Goal: Use online tool/utility: Utilize a website feature to perform a specific function

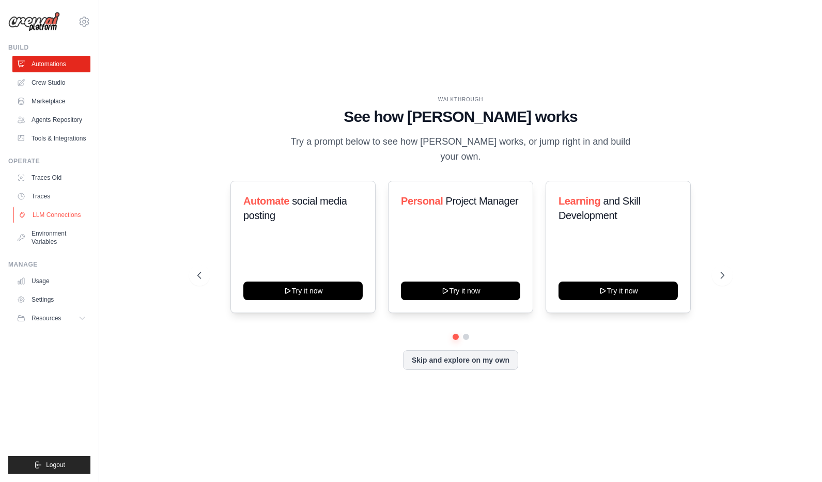
click at [56, 216] on link "LLM Connections" at bounding box center [52, 215] width 78 height 17
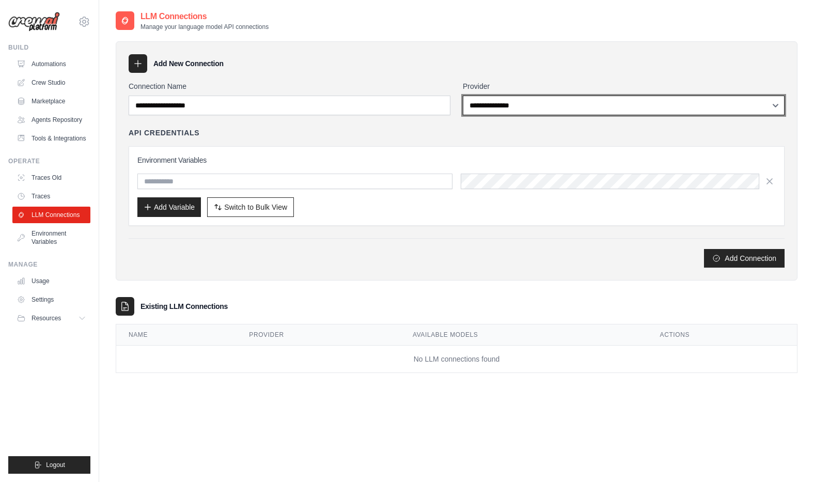
click at [512, 105] on select "**********" at bounding box center [624, 106] width 322 height 20
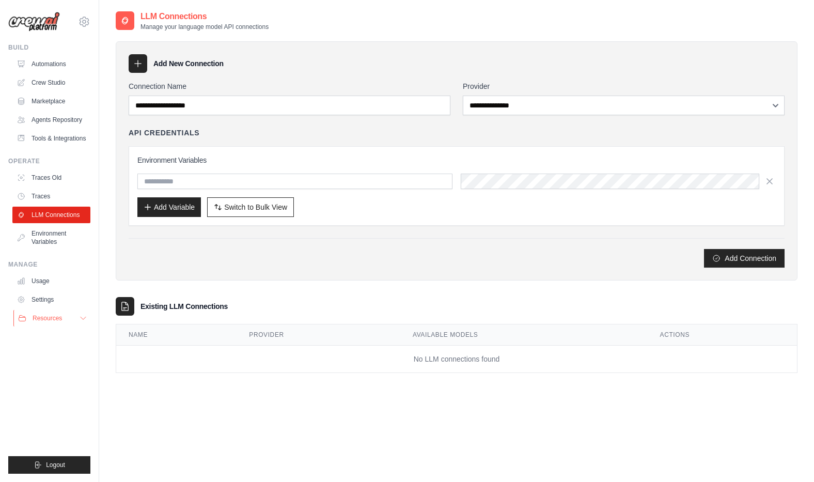
click at [60, 317] on span "Resources" at bounding box center [47, 318] width 29 height 8
click at [64, 319] on button "Resources" at bounding box center [52, 318] width 78 height 17
click at [51, 116] on link "Agents Repository" at bounding box center [52, 120] width 78 height 17
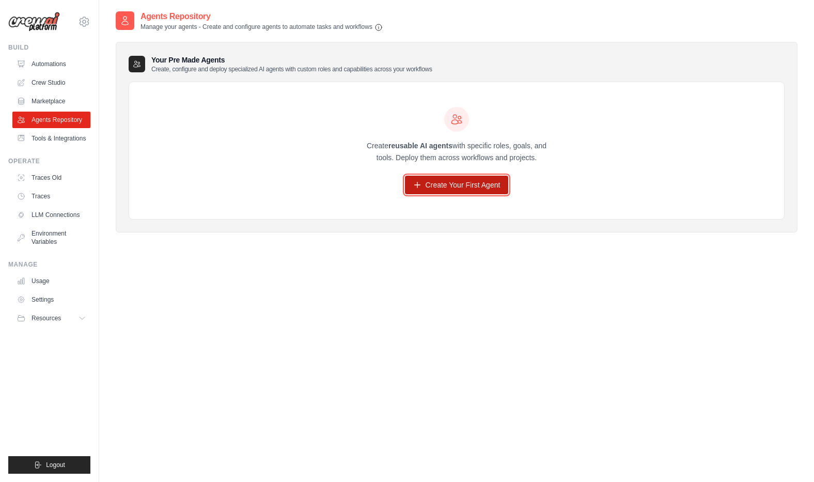
click at [435, 189] on link "Create Your First Agent" at bounding box center [457, 185] width 104 height 19
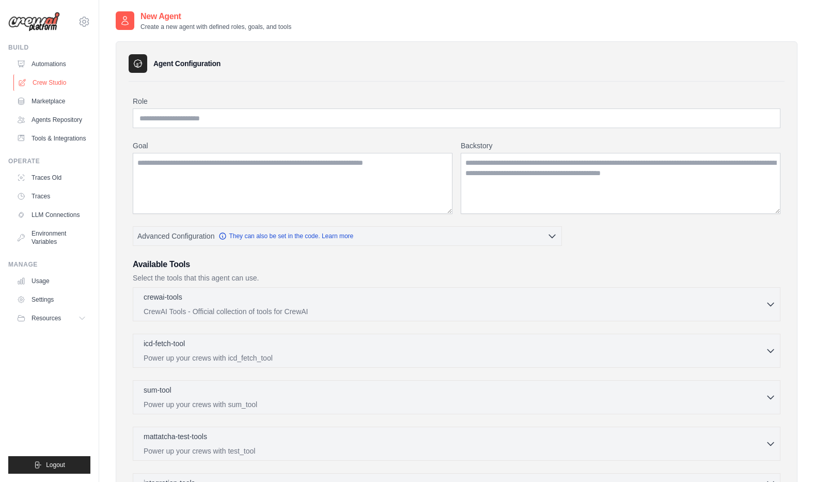
click at [48, 82] on link "Crew Studio" at bounding box center [52, 82] width 78 height 17
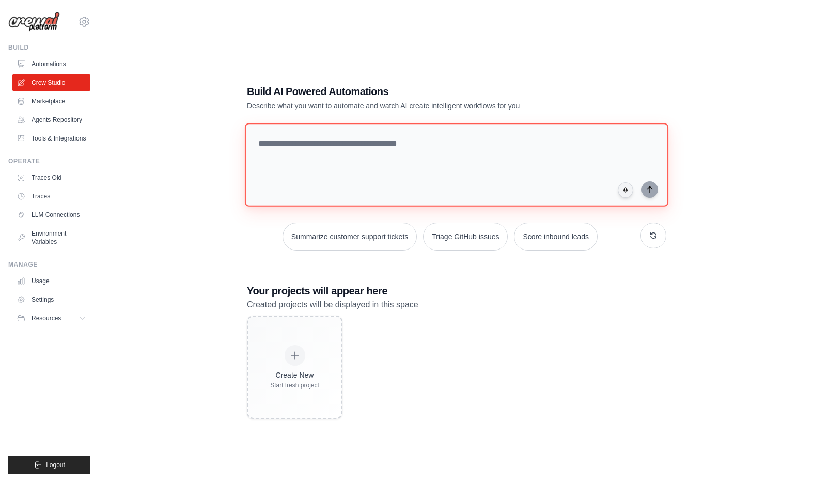
click at [306, 146] on textarea at bounding box center [457, 165] width 424 height 84
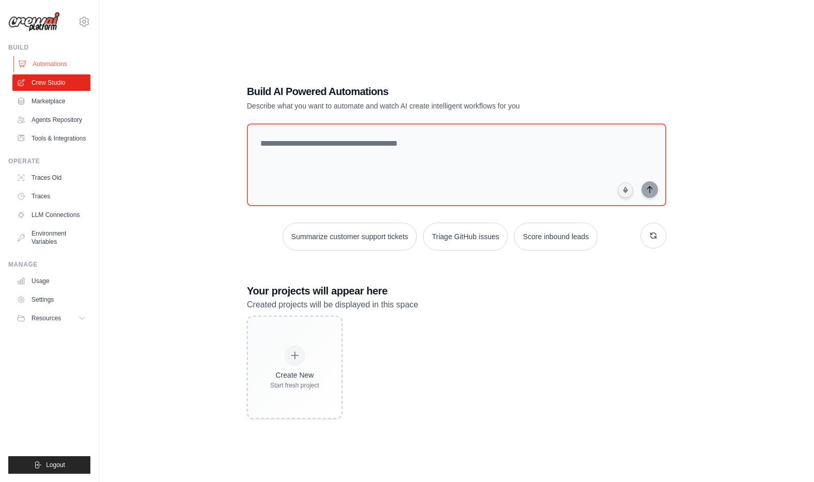
click at [49, 61] on link "Automations" at bounding box center [52, 64] width 78 height 17
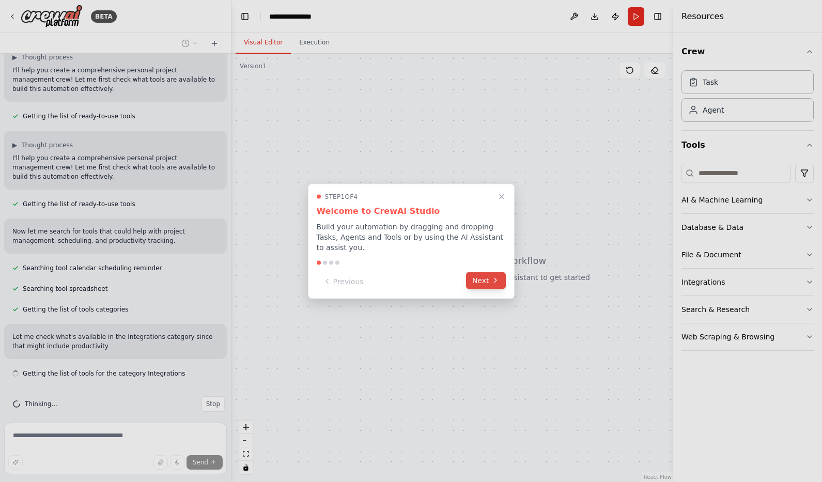
scroll to position [90, 0]
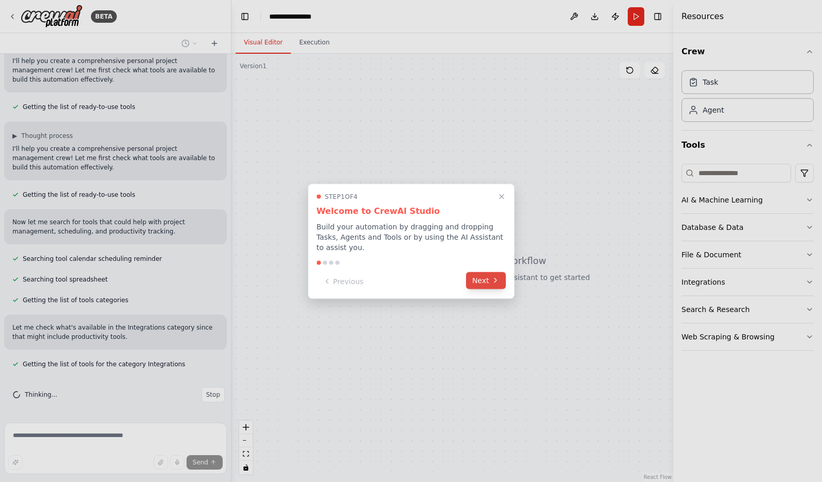
click at [483, 281] on button "Next" at bounding box center [486, 280] width 40 height 17
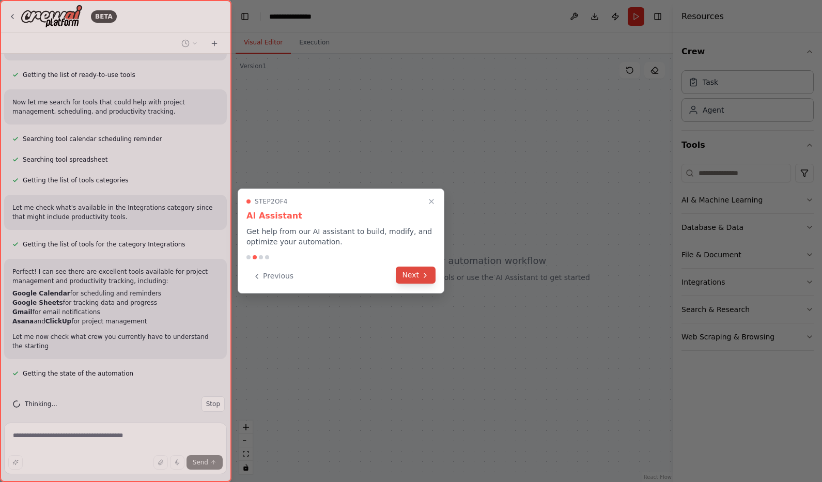
scroll to position [220, 0]
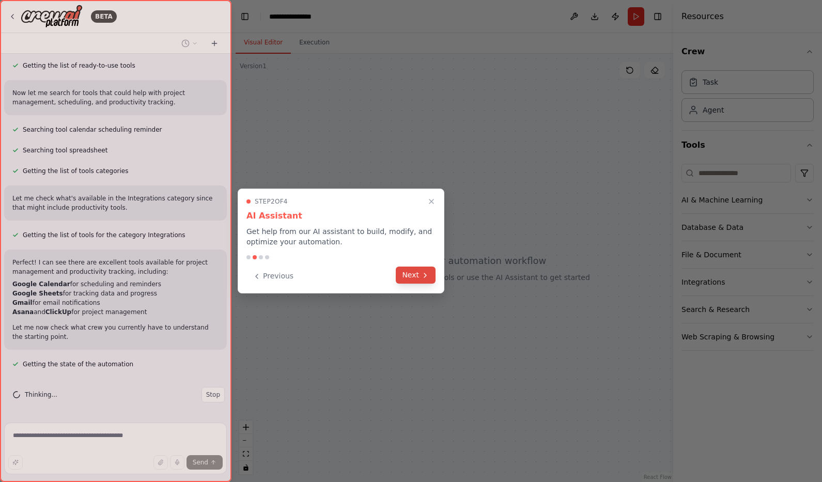
click at [413, 273] on button "Next" at bounding box center [416, 274] width 40 height 17
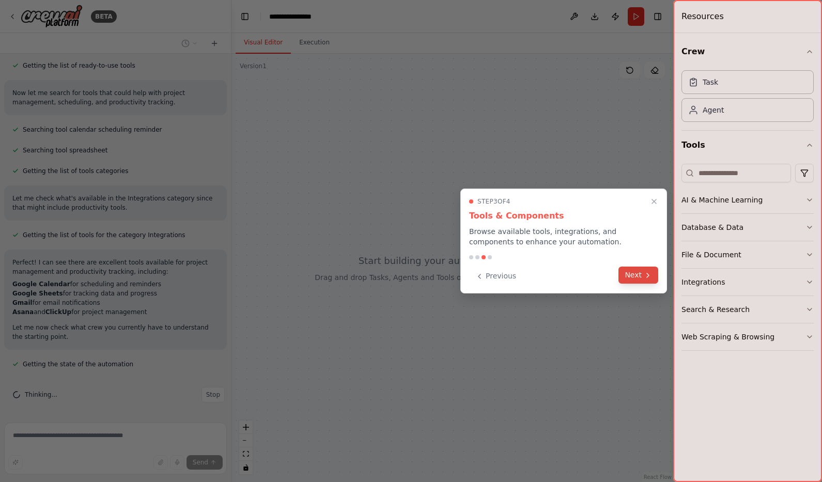
click at [638, 277] on button "Next" at bounding box center [638, 274] width 40 height 17
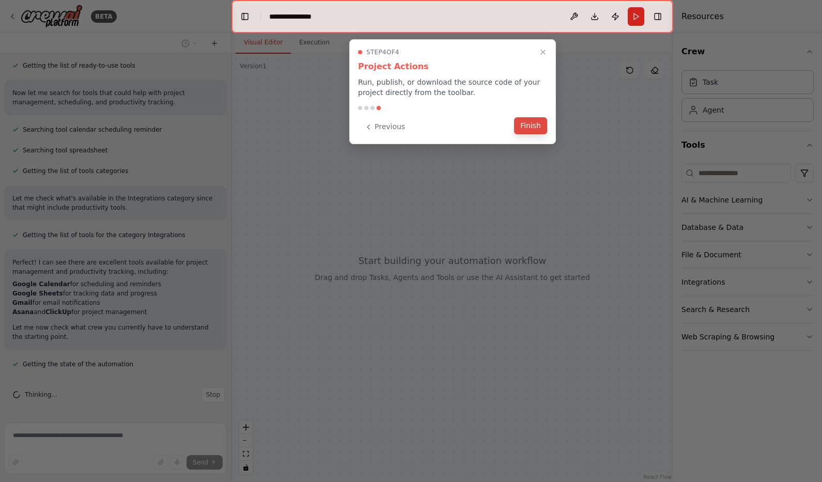
click at [529, 127] on button "Finish" at bounding box center [530, 125] width 33 height 17
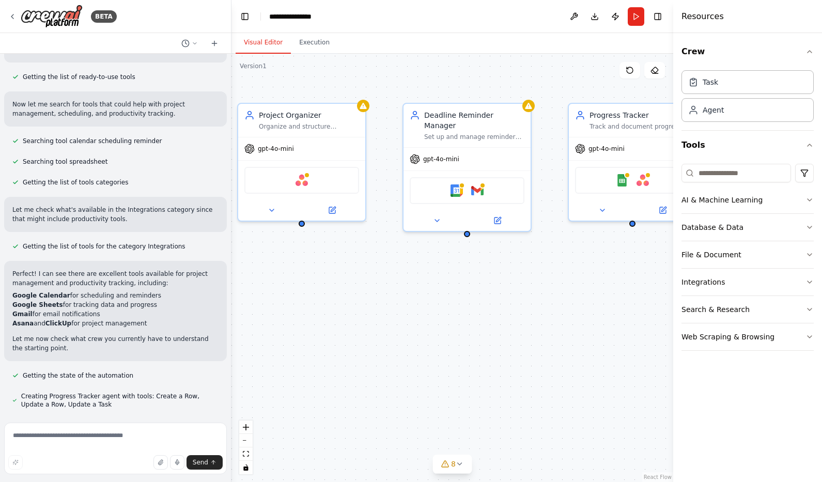
scroll to position [149, 0]
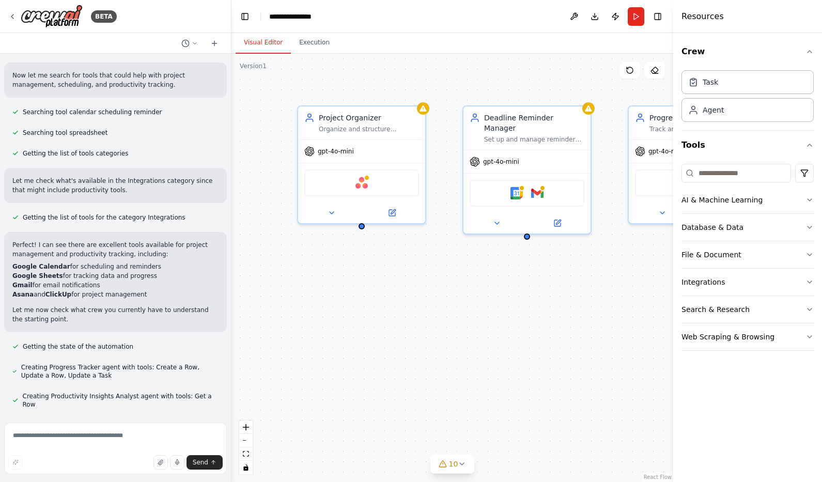
drag, startPoint x: 563, startPoint y: 324, endPoint x: 577, endPoint y: 324, distance: 13.9
click at [577, 324] on div "Project Organizer Organize and structure personal projects by breaking them dow…" at bounding box center [452, 268] width 442 height 428
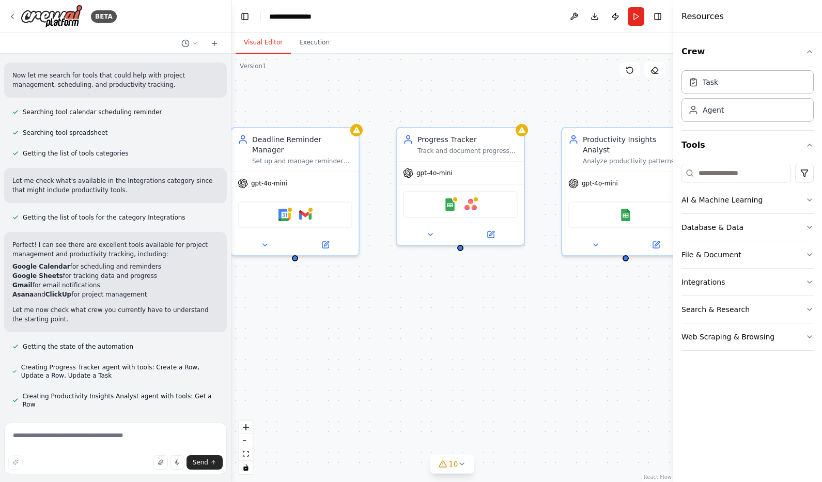
drag, startPoint x: 588, startPoint y: 311, endPoint x: 356, endPoint y: 333, distance: 232.9
click at [356, 333] on div "Project Organizer Organize and structure personal projects by breaking them dow…" at bounding box center [452, 268] width 442 height 428
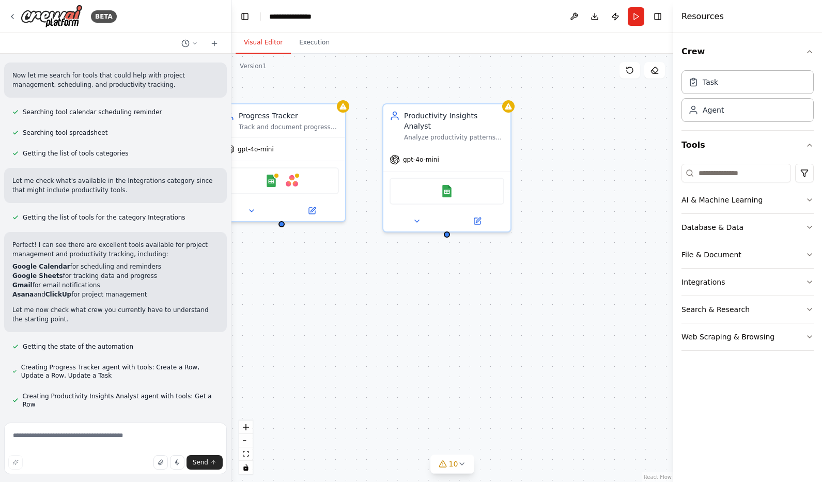
drag, startPoint x: 561, startPoint y: 351, endPoint x: 370, endPoint y: 327, distance: 193.1
click at [370, 327] on div "Project Organizer Organize and structure personal projects by breaking them dow…" at bounding box center [452, 268] width 442 height 428
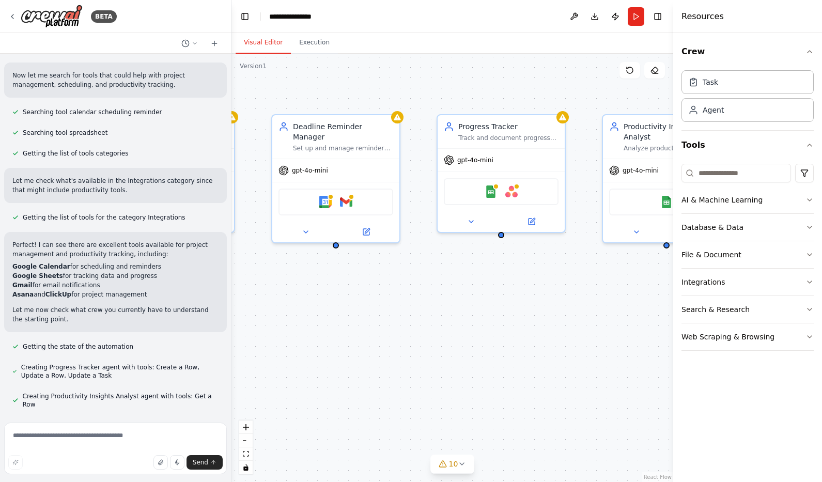
drag, startPoint x: 366, startPoint y: 331, endPoint x: 598, endPoint y: 341, distance: 232.7
click at [598, 341] on div "Project Organizer Organize and structure personal projects by breaking them dow…" at bounding box center [452, 268] width 442 height 428
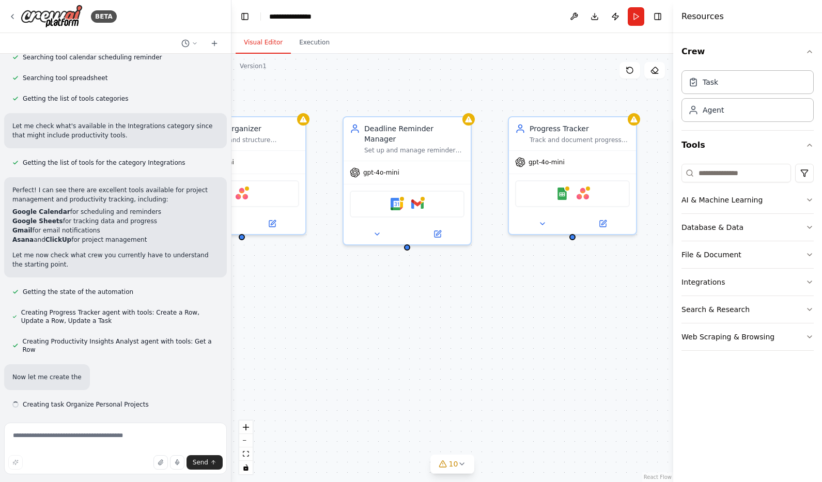
drag, startPoint x: 420, startPoint y: 342, endPoint x: 493, endPoint y: 344, distance: 72.9
click at [493, 344] on div "Project Organizer Organize and structure personal projects by breaking them dow…" at bounding box center [452, 268] width 442 height 428
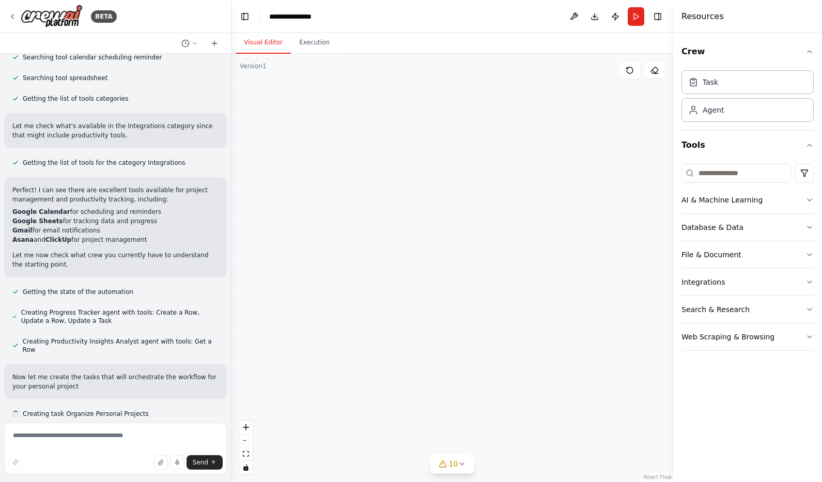
scroll to position [213, 0]
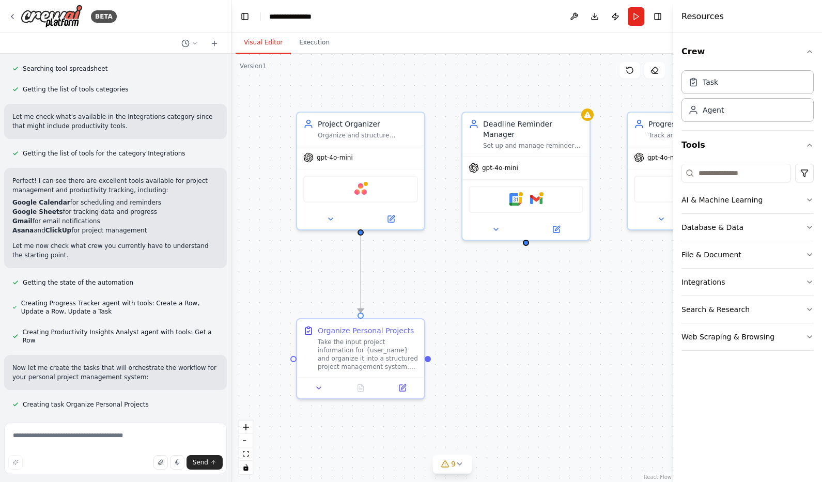
drag, startPoint x: 406, startPoint y: 341, endPoint x: 547, endPoint y: 336, distance: 141.1
click at [547, 336] on div ".deletable-edge-delete-btn { width: 20px; height: 20px; border: 0px solid #ffff…" at bounding box center [452, 268] width 442 height 428
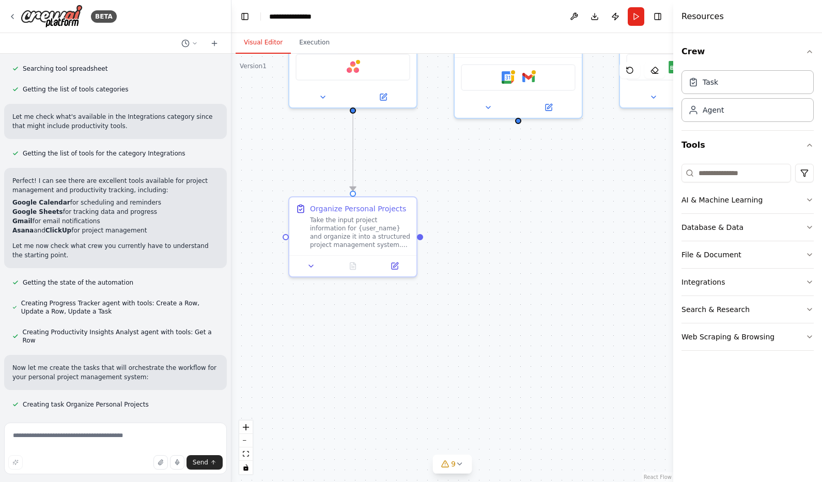
drag, startPoint x: 566, startPoint y: 368, endPoint x: 529, endPoint y: 258, distance: 115.8
click at [529, 258] on div ".deletable-edge-delete-btn { width: 20px; height: 20px; border: 0px solid #ffff…" at bounding box center [452, 268] width 442 height 428
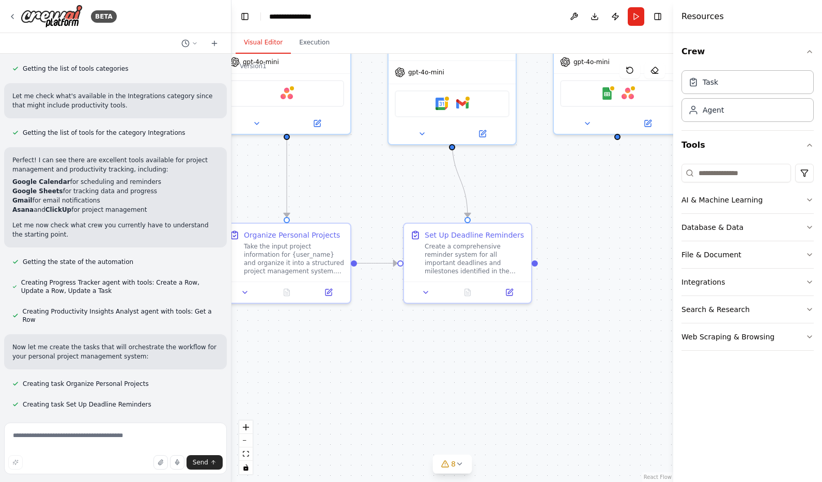
drag, startPoint x: 560, startPoint y: 333, endPoint x: 444, endPoint y: 383, distance: 127.0
click at [444, 383] on div ".deletable-edge-delete-btn { width: 20px; height: 20px; border: 0px solid #ffff…" at bounding box center [452, 268] width 442 height 428
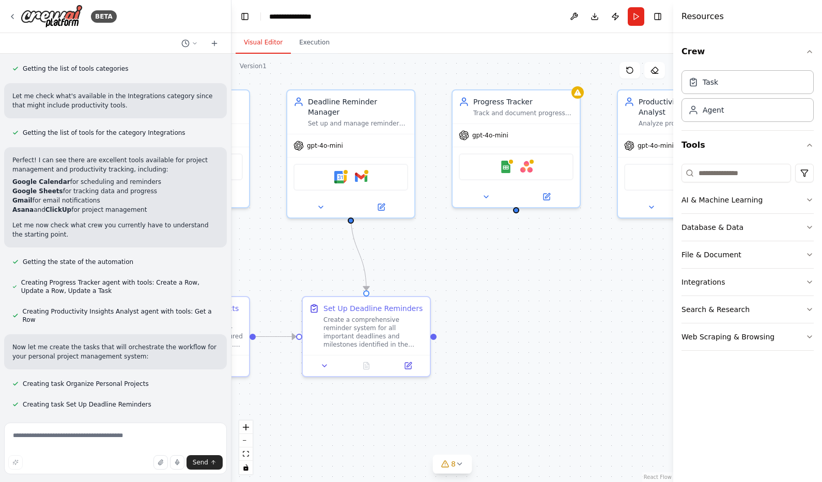
drag, startPoint x: 565, startPoint y: 256, endPoint x: 516, endPoint y: 308, distance: 71.6
click at [516, 308] on div ".deletable-edge-delete-btn { width: 20px; height: 20px; border: 0px solid #ffff…" at bounding box center [452, 268] width 442 height 428
click at [458, 463] on icon at bounding box center [460, 464] width 8 height 8
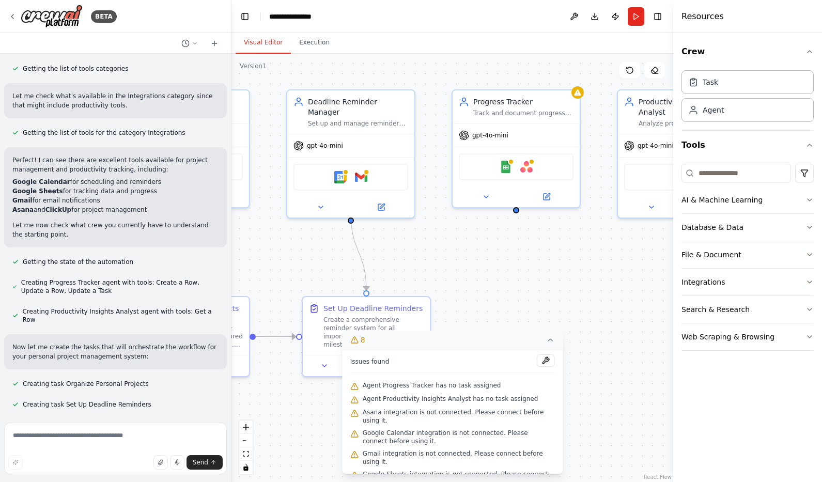
scroll to position [255, 0]
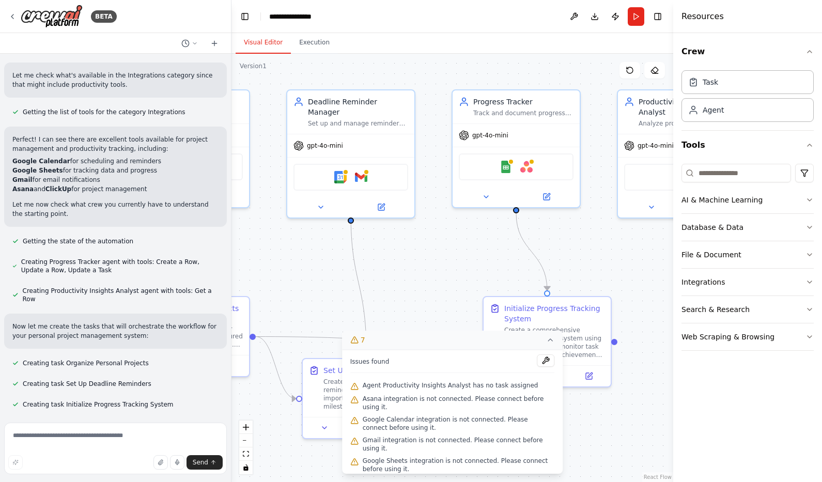
click at [625, 415] on div ".deletable-edge-delete-btn { width: 20px; height: 20px; border: 0px solid #ffff…" at bounding box center [452, 268] width 442 height 428
click at [415, 283] on div ".deletable-edge-delete-btn { width: 20px; height: 20px; border: 0px solid #ffff…" at bounding box center [452, 268] width 442 height 428
click at [548, 340] on icon at bounding box center [550, 340] width 4 height 2
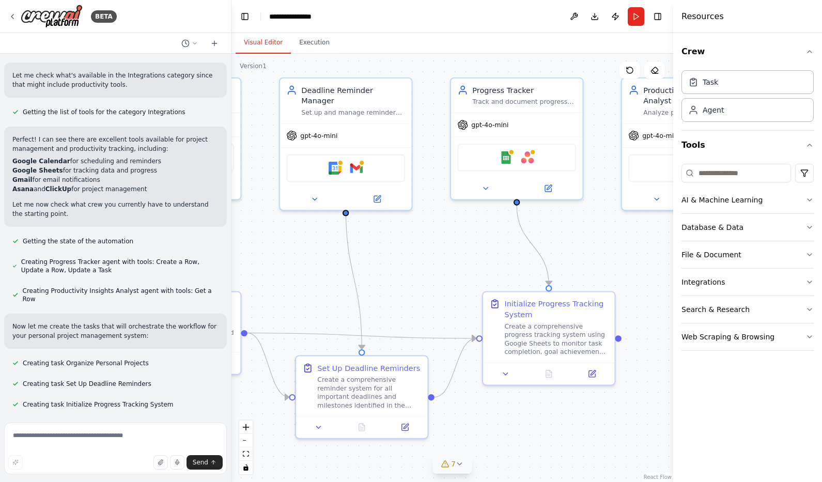
scroll to position [275, 0]
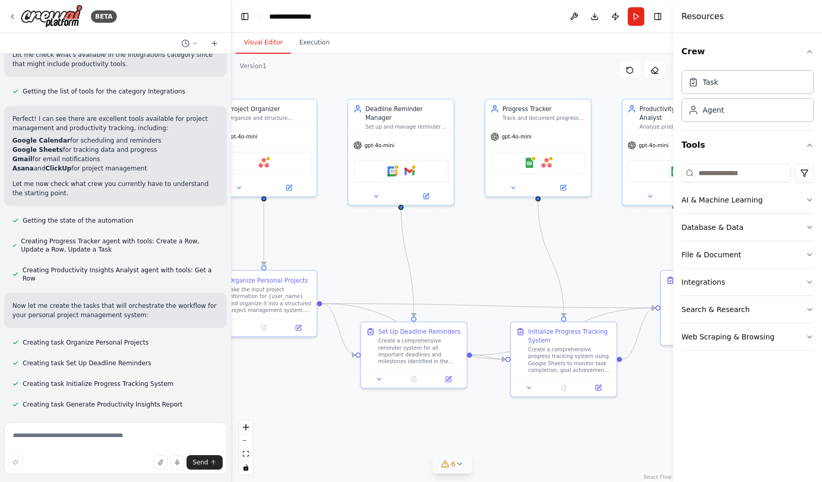
drag, startPoint x: 452, startPoint y: 310, endPoint x: 507, endPoint y: 221, distance: 104.3
click at [507, 221] on div ".deletable-edge-delete-btn { width: 20px; height: 20px; border: 0px solid #ffff…" at bounding box center [452, 268] width 442 height 428
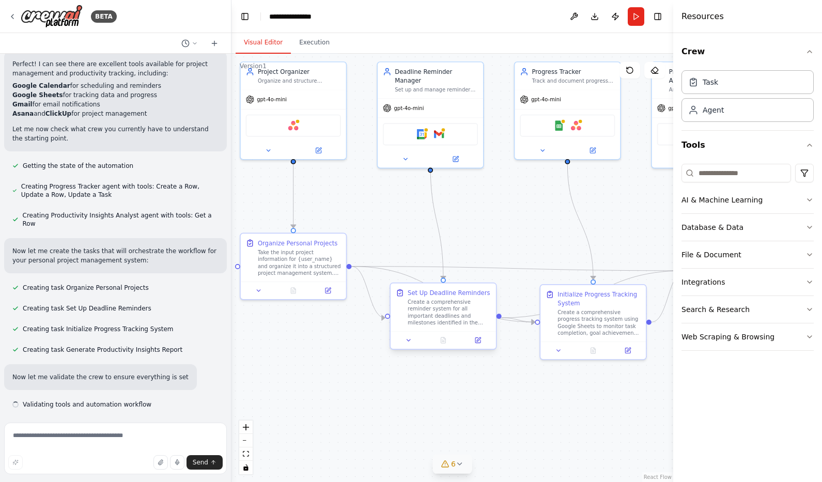
scroll to position [339, 0]
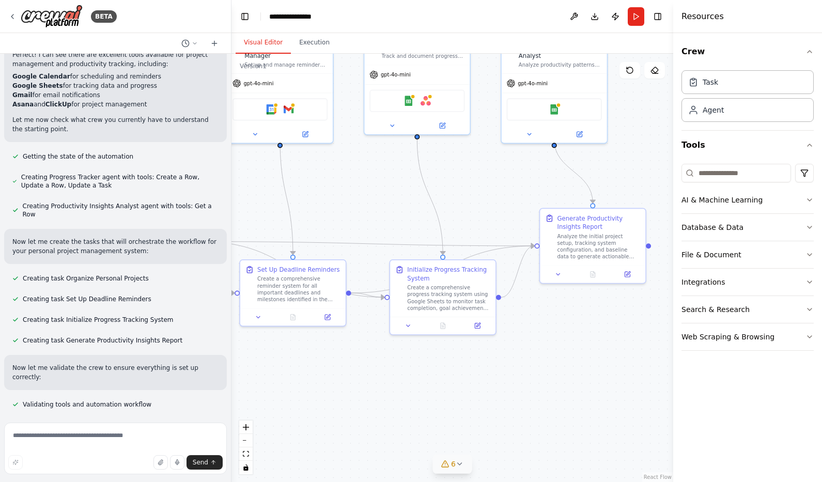
drag, startPoint x: 536, startPoint y: 418, endPoint x: 385, endPoint y: 394, distance: 152.3
click at [385, 394] on div ".deletable-edge-delete-btn { width: 20px; height: 20px; border: 0px solid #ffff…" at bounding box center [452, 268] width 442 height 428
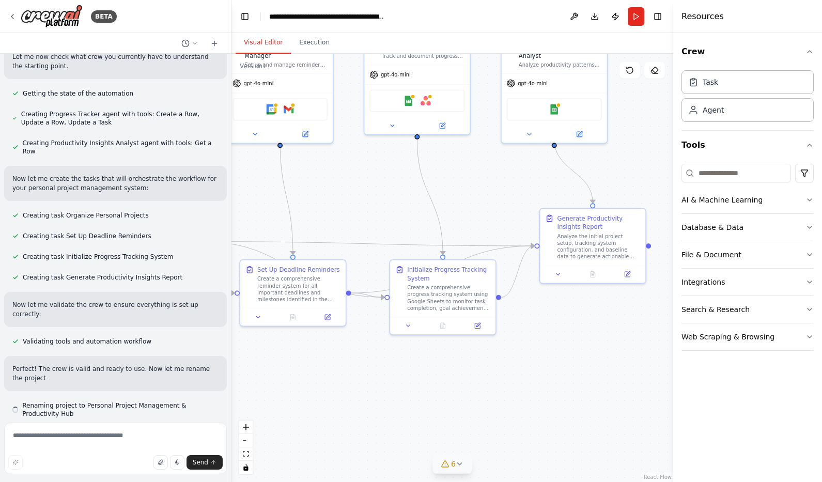
scroll to position [412, 0]
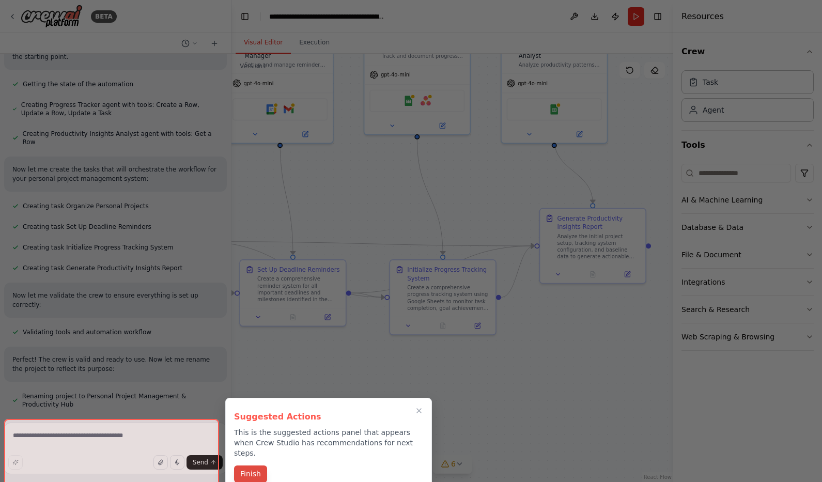
click at [250, 465] on button "Finish" at bounding box center [250, 473] width 33 height 17
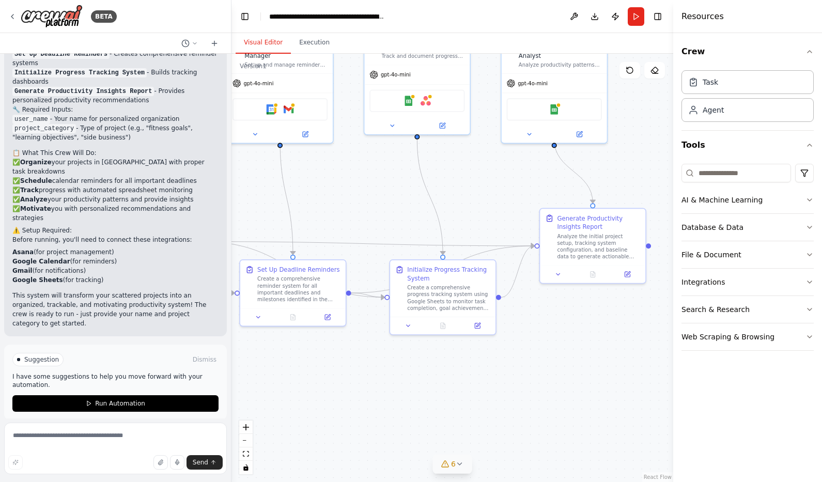
scroll to position [962, 0]
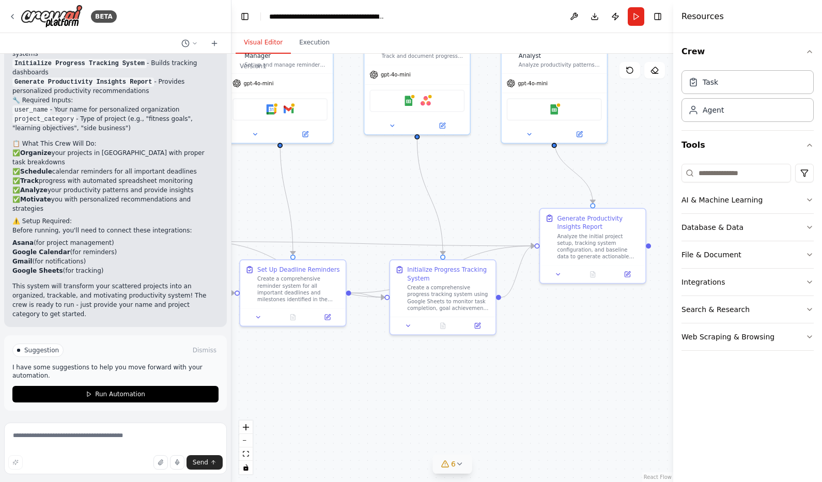
click at [118, 394] on span "Run Automation" at bounding box center [120, 394] width 50 height 8
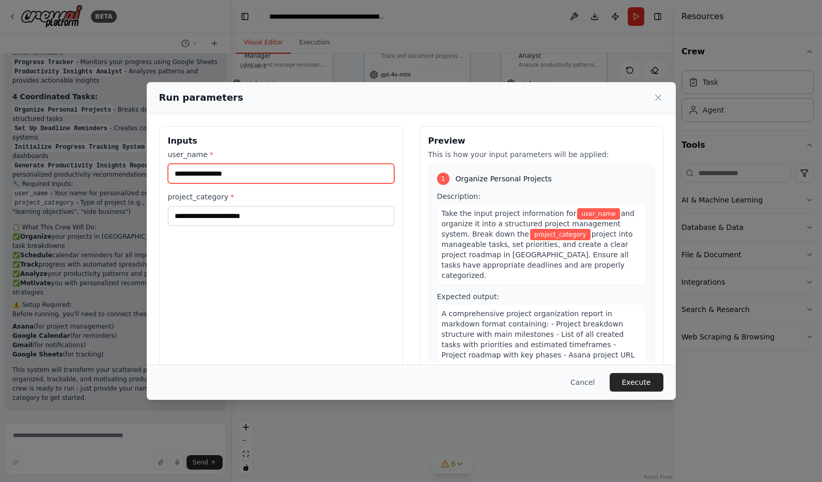
click at [234, 172] on input "user_name *" at bounding box center [281, 174] width 226 height 20
type input "**"
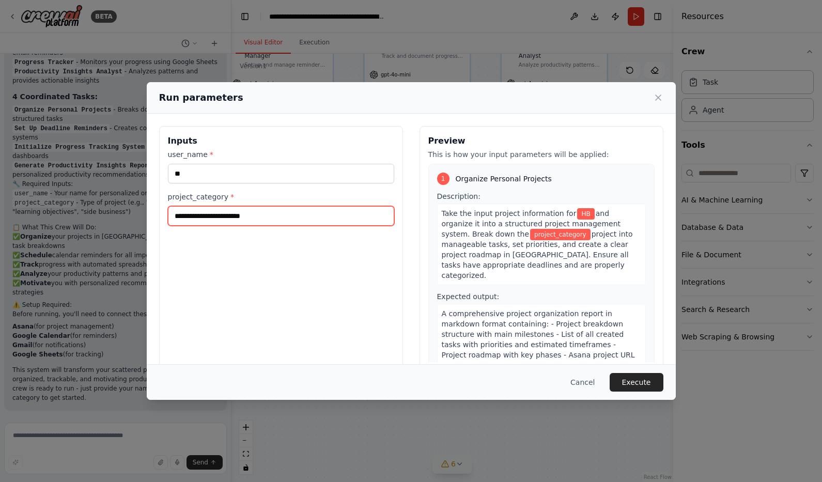
click at [254, 214] on input "project_category *" at bounding box center [281, 216] width 226 height 20
type input "**"
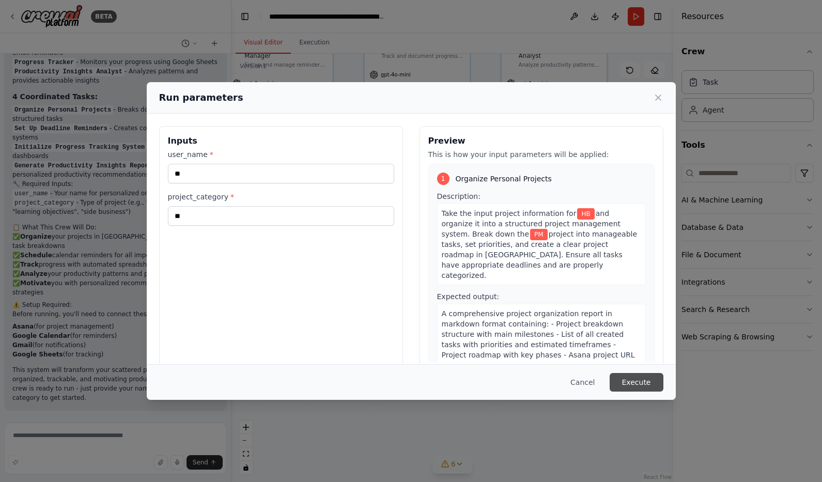
click at [632, 381] on button "Execute" at bounding box center [636, 382] width 54 height 19
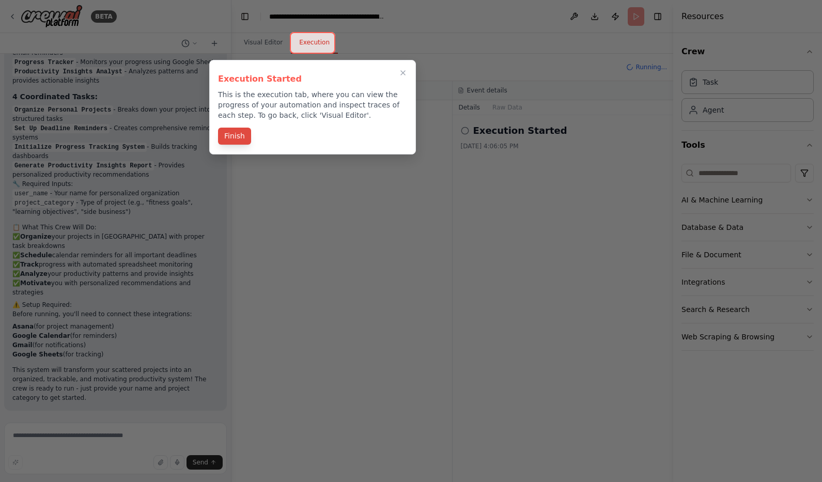
click at [236, 137] on button "Finish" at bounding box center [234, 136] width 33 height 17
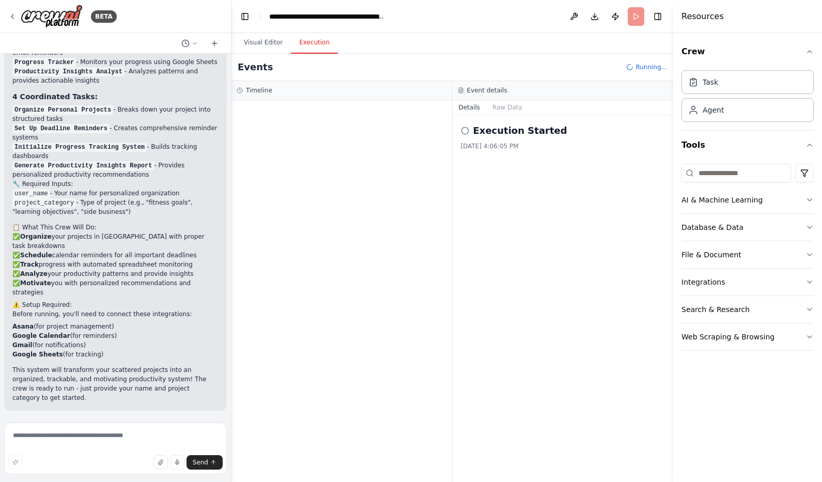
click at [465, 133] on icon at bounding box center [465, 131] width 8 height 8
click at [532, 135] on h2 "Execution Started" at bounding box center [520, 130] width 94 height 14
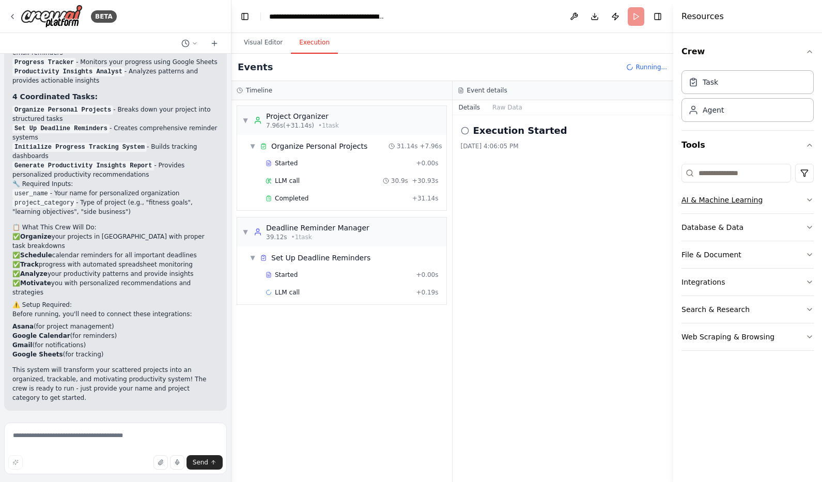
click at [811, 199] on icon "button" at bounding box center [809, 200] width 4 height 2
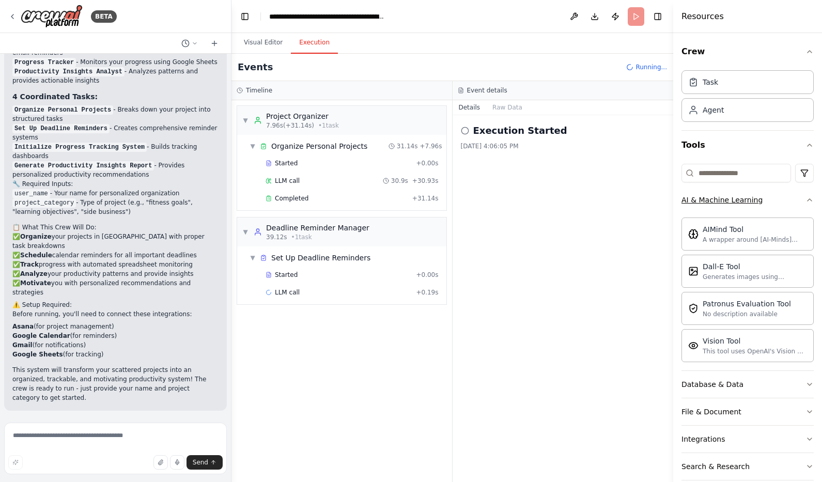
click at [805, 198] on icon "button" at bounding box center [809, 200] width 8 height 8
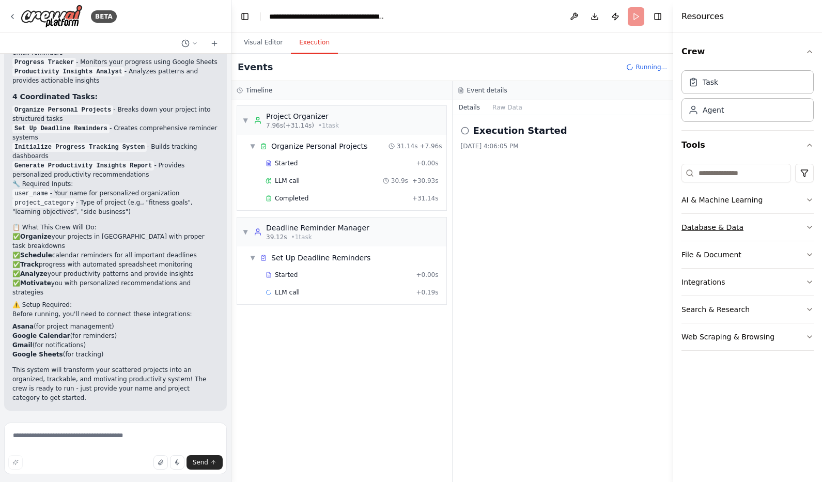
click at [809, 226] on icon "button" at bounding box center [809, 227] width 8 height 8
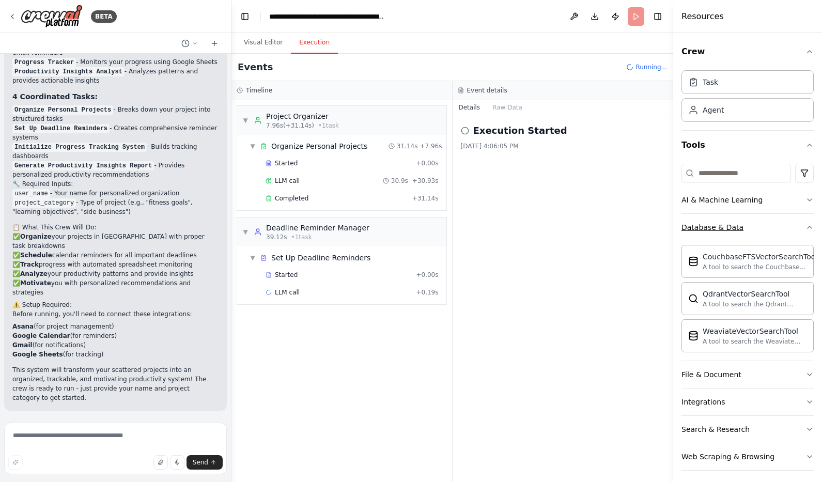
click at [809, 226] on div "Crew Task Agent Tools AI & Machine Learning Database & Data CouchbaseFTSVectorS…" at bounding box center [747, 257] width 149 height 449
click at [805, 228] on icon "button" at bounding box center [809, 227] width 8 height 8
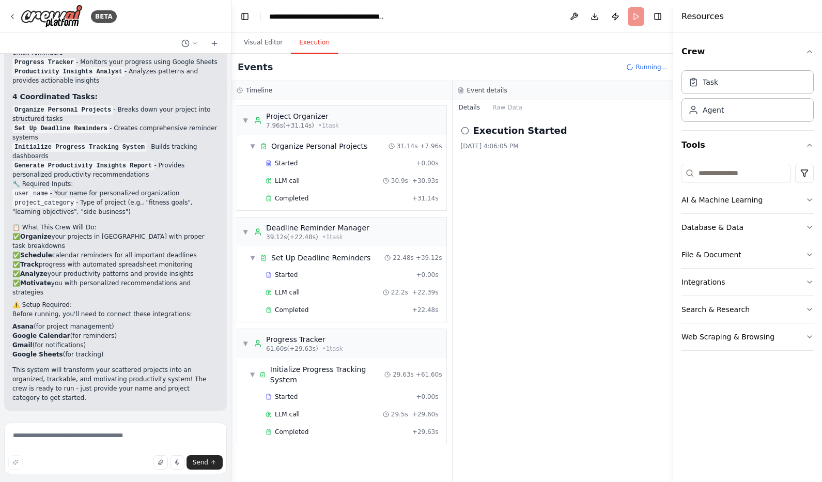
scroll to position [68, 0]
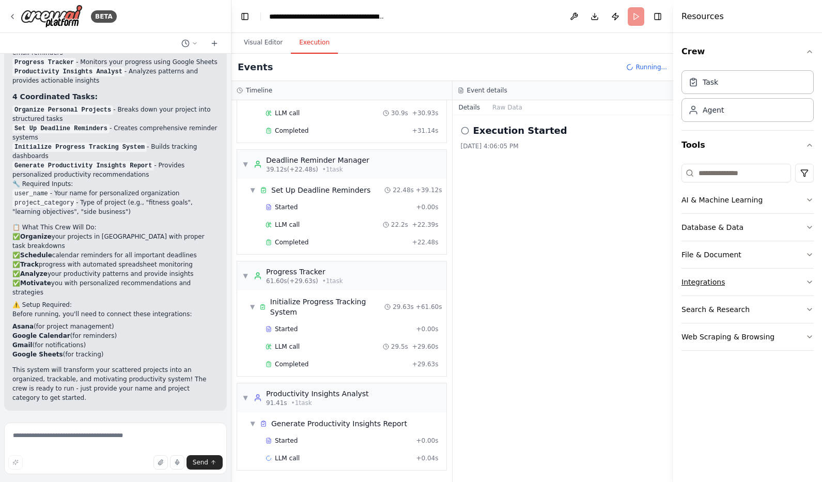
click at [808, 280] on icon "button" at bounding box center [809, 282] width 8 height 8
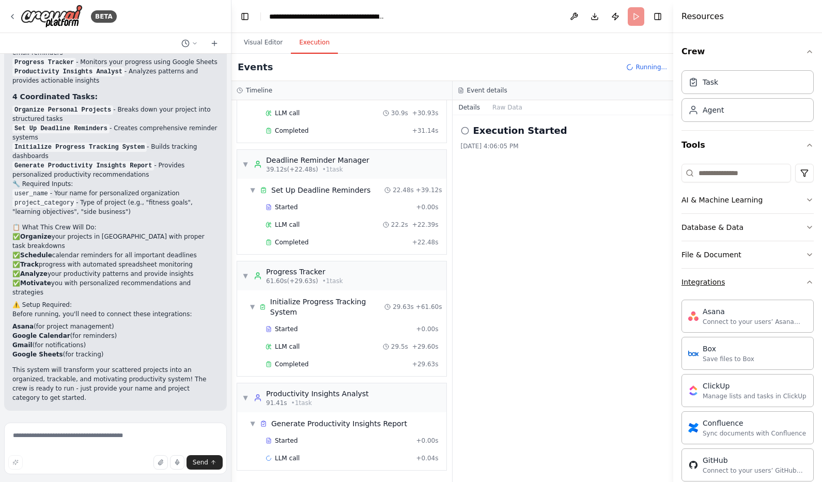
click at [807, 283] on icon "button" at bounding box center [809, 282] width 4 height 2
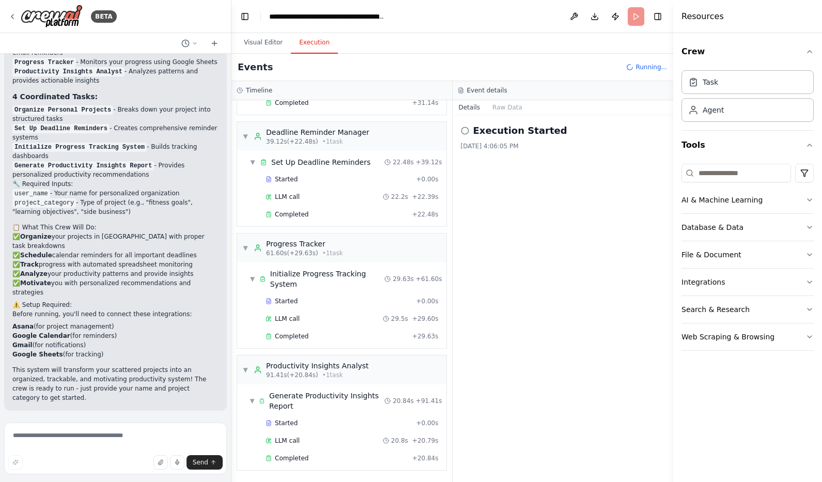
scroll to position [962, 0]
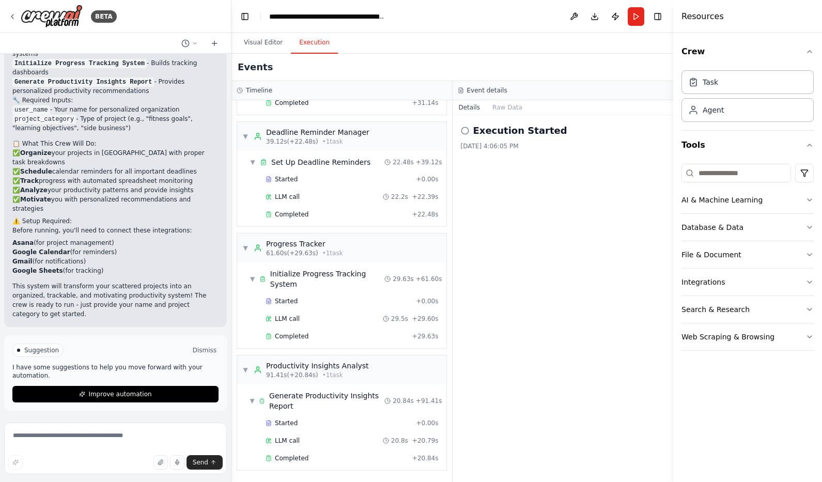
click at [199, 351] on button "Dismiss" at bounding box center [205, 350] width 28 height 10
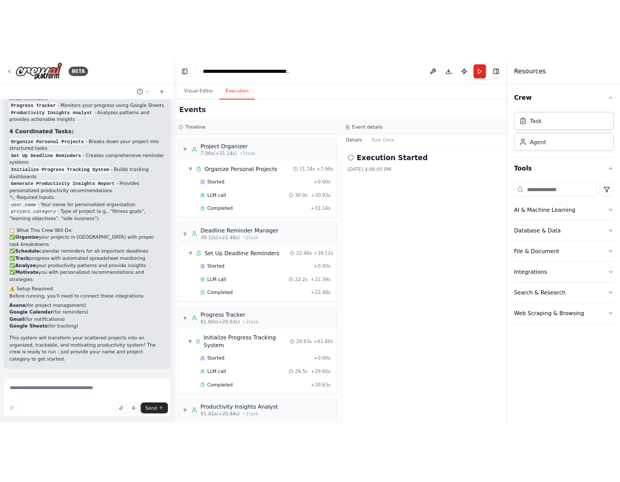
scroll to position [96, 0]
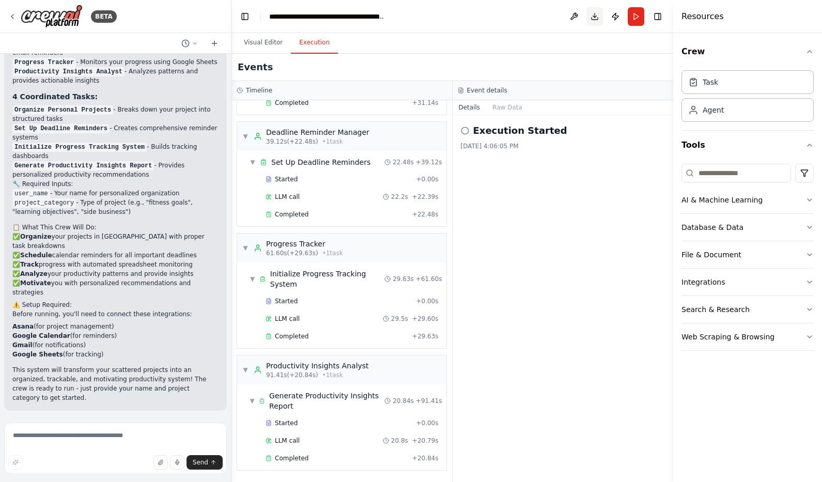
click at [596, 19] on button "Download" at bounding box center [594, 16] width 17 height 19
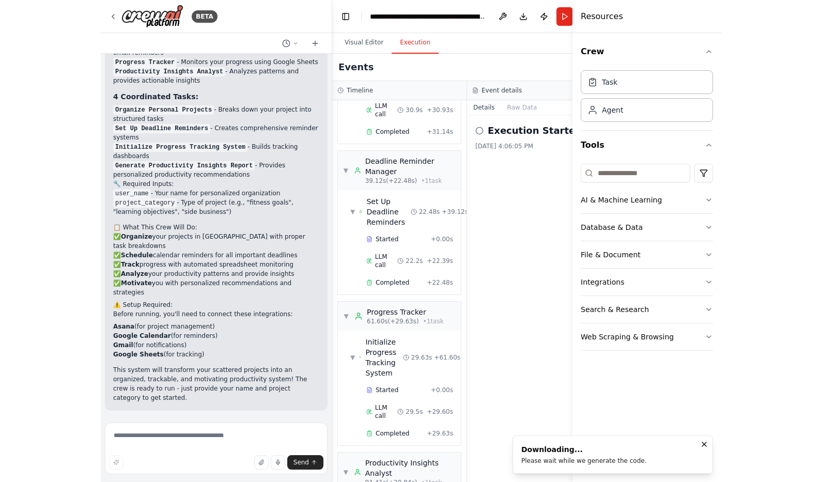
scroll to position [124, 0]
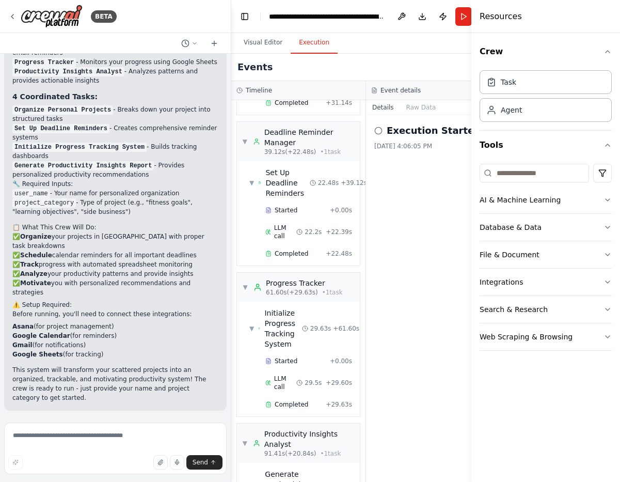
click at [420, 223] on div "Execution Started 10/1/2025, 4:06:05 PM" at bounding box center [433, 298] width 135 height 367
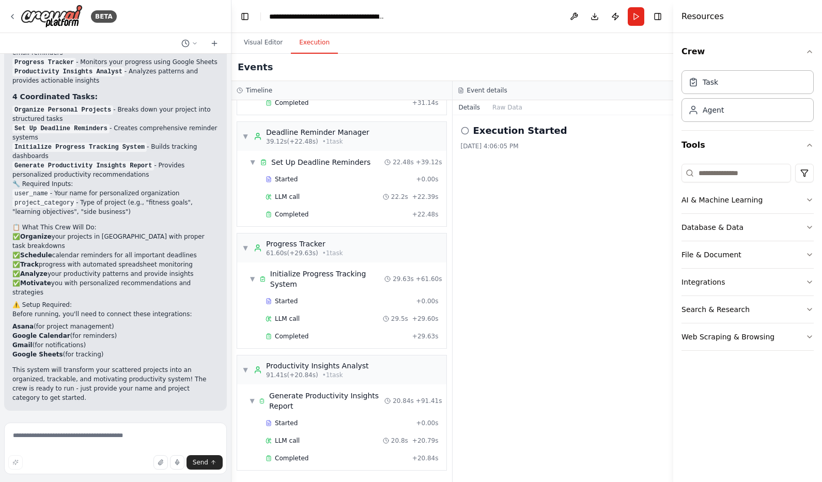
scroll to position [96, 0]
click at [572, 17] on button at bounding box center [574, 16] width 17 height 19
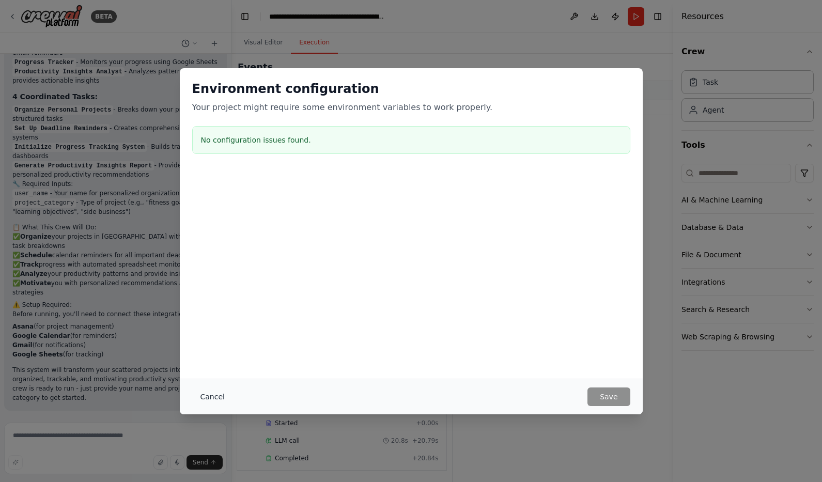
click at [220, 399] on button "Cancel" at bounding box center [212, 396] width 41 height 19
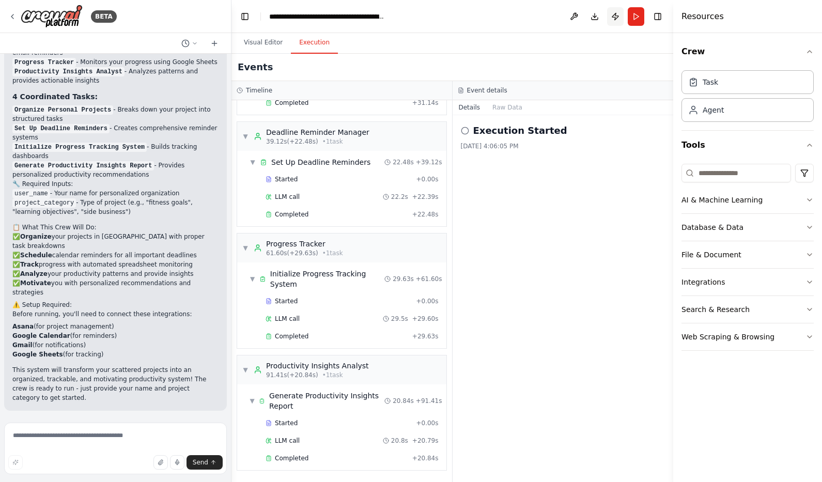
click at [616, 14] on button "Publish" at bounding box center [615, 16] width 17 height 19
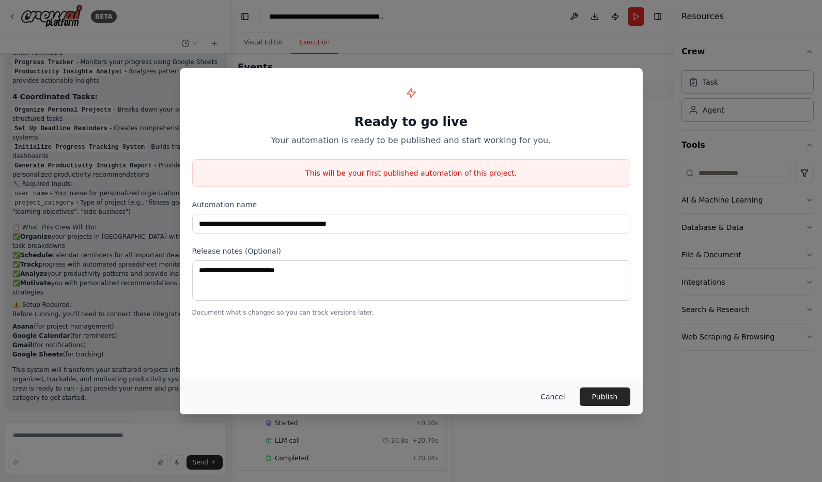
click at [557, 399] on button "Cancel" at bounding box center [552, 396] width 41 height 19
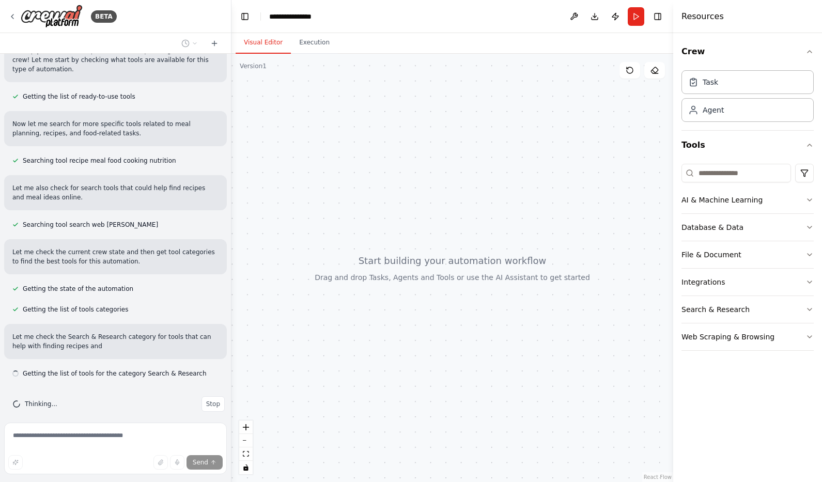
scroll to position [198, 0]
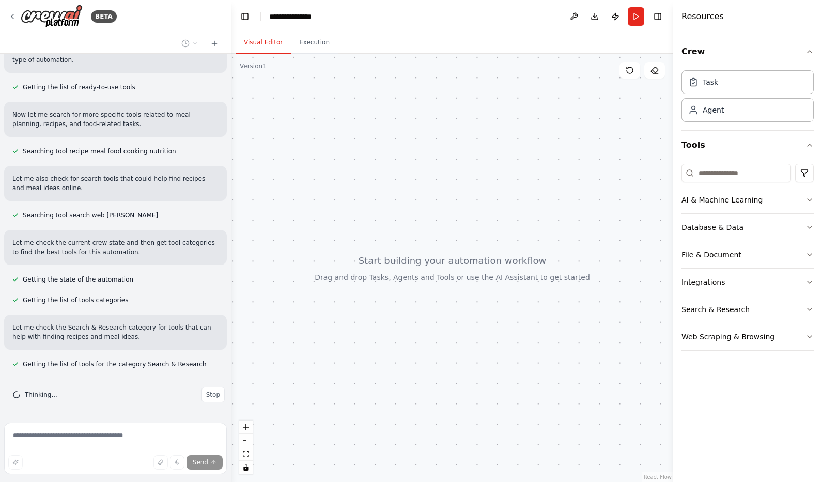
click at [318, 73] on div at bounding box center [452, 268] width 442 height 428
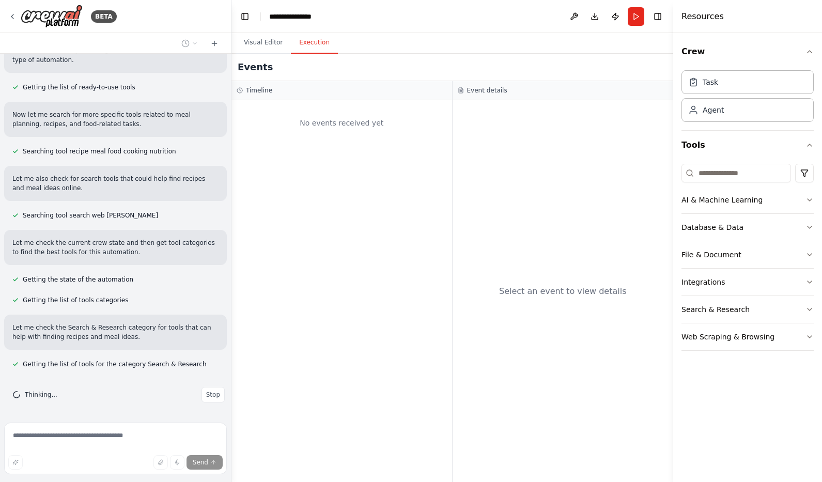
click at [319, 42] on button "Execution" at bounding box center [314, 43] width 47 height 22
click at [261, 43] on button "Visual Editor" at bounding box center [263, 43] width 55 height 22
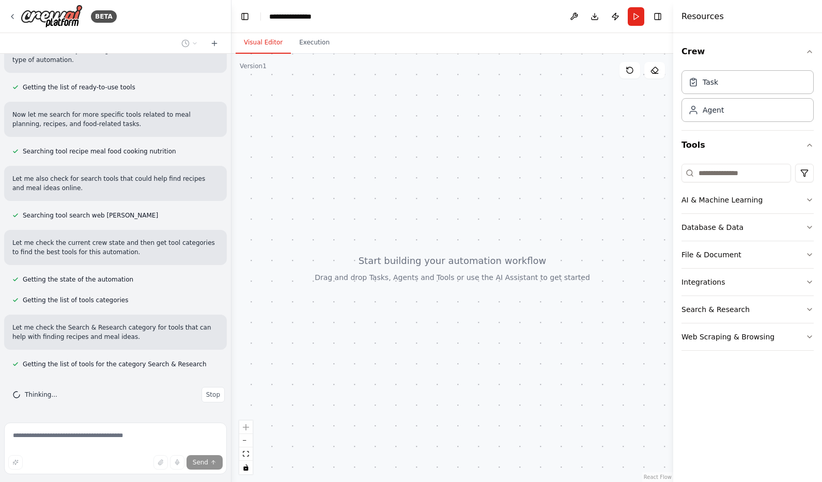
drag, startPoint x: 360, startPoint y: 176, endPoint x: 322, endPoint y: 159, distance: 42.1
click at [360, 177] on div at bounding box center [452, 268] width 442 height 428
